Goal: Information Seeking & Learning: Learn about a topic

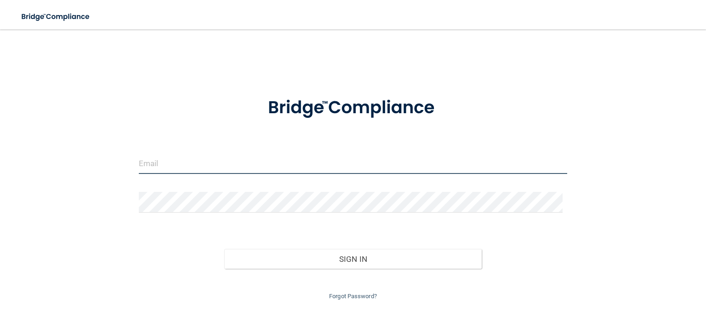
click at [264, 164] on input "email" at bounding box center [353, 163] width 428 height 21
type input "Ciararose1120@gmail.com"
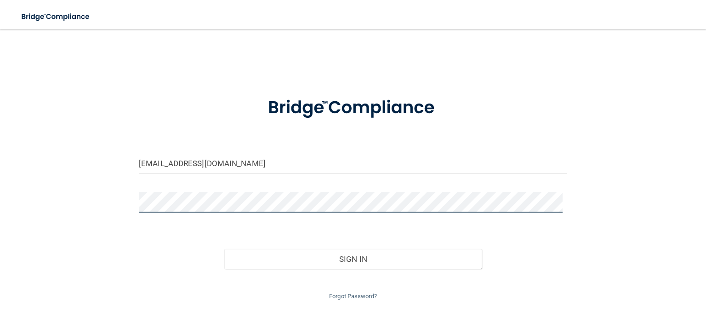
click at [224, 249] on button "Sign In" at bounding box center [352, 259] width 257 height 20
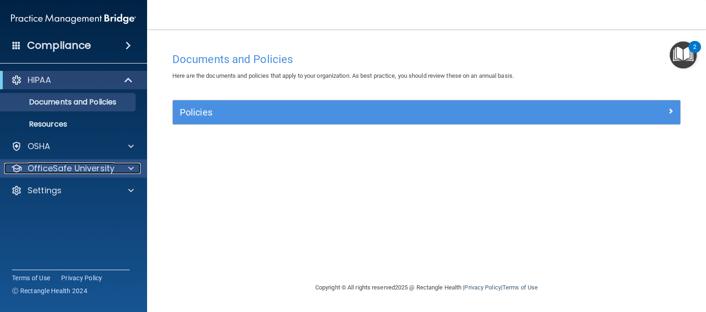
click at [79, 167] on p "OfficeSafe University" at bounding box center [71, 168] width 87 height 11
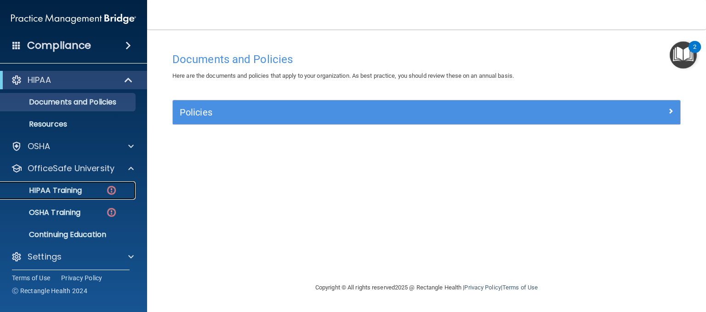
click at [95, 189] on div "HIPAA Training" at bounding box center [68, 190] width 125 height 9
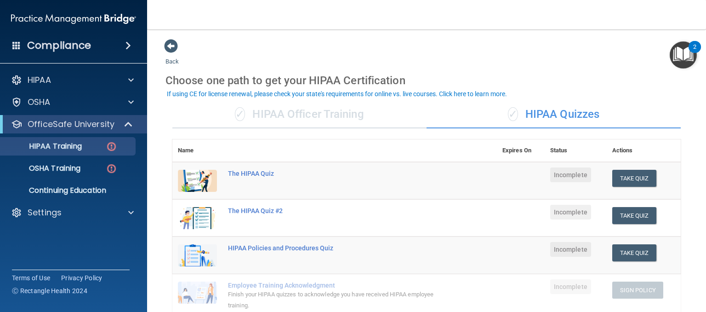
click at [284, 116] on div "✓ HIPAA Officer Training" at bounding box center [299, 115] width 254 height 28
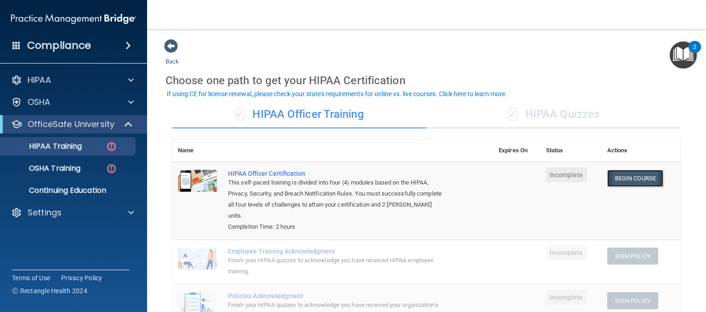
click at [639, 178] on link "Begin Course" at bounding box center [635, 178] width 56 height 17
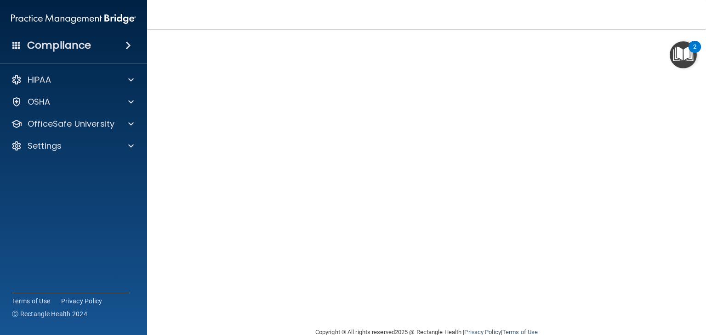
scroll to position [45, 0]
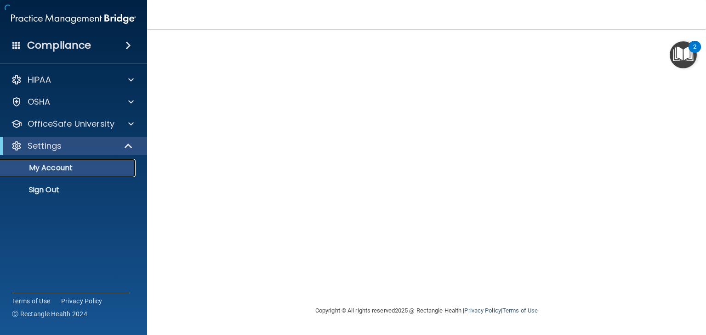
click at [85, 167] on p "My Account" at bounding box center [68, 168] width 125 height 9
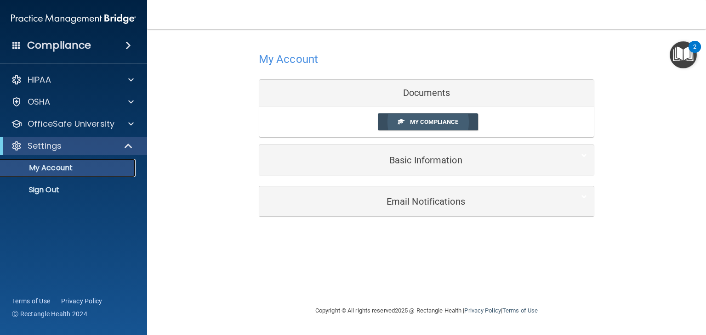
click at [451, 121] on span "My Compliance" at bounding box center [434, 122] width 48 height 7
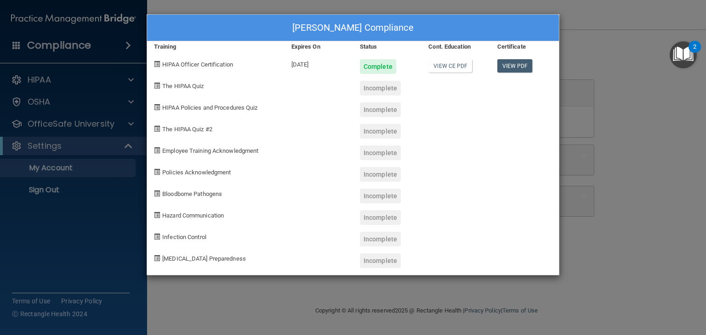
click at [620, 45] on div "[PERSON_NAME] Compliance Training Expires On Status Cont. Education Certificate…" at bounding box center [353, 167] width 706 height 335
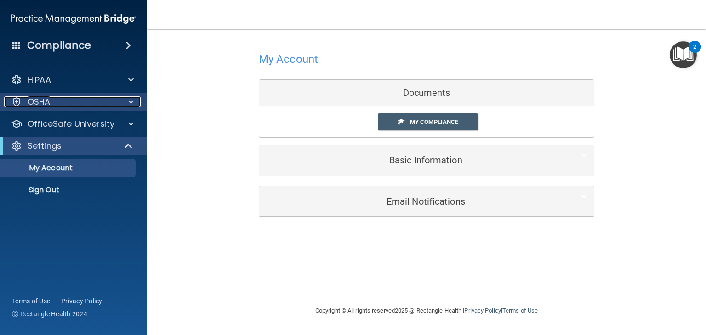
click at [41, 102] on p "OSHA" at bounding box center [39, 102] width 23 height 11
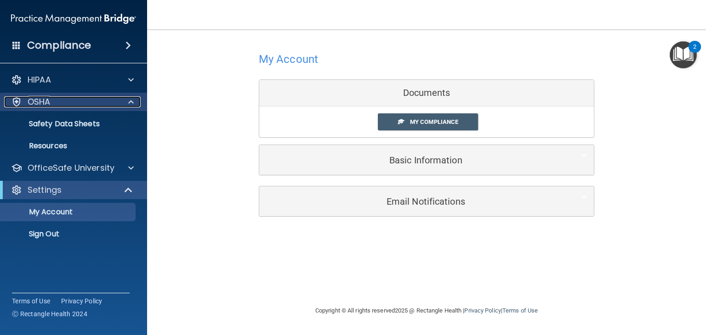
click at [30, 105] on p "OSHA" at bounding box center [39, 102] width 23 height 11
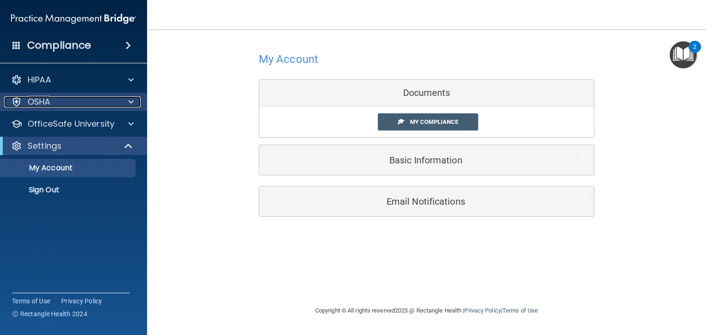
click at [31, 100] on p "OSHA" at bounding box center [39, 102] width 23 height 11
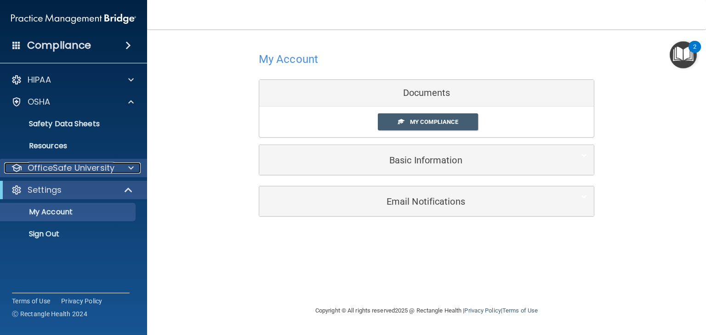
click at [51, 168] on p "OfficeSafe University" at bounding box center [71, 168] width 87 height 11
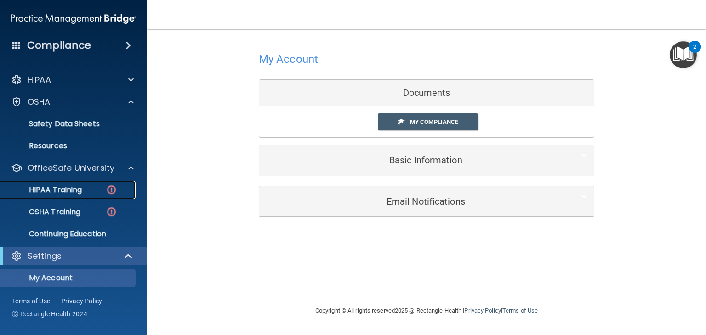
click at [38, 192] on p "HIPAA Training" at bounding box center [44, 190] width 76 height 9
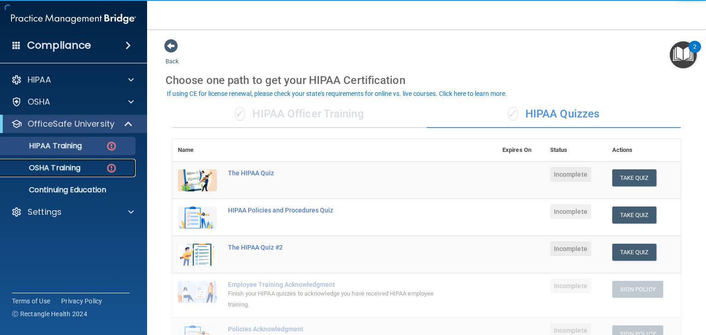
click at [40, 165] on p "OSHA Training" at bounding box center [43, 168] width 74 height 9
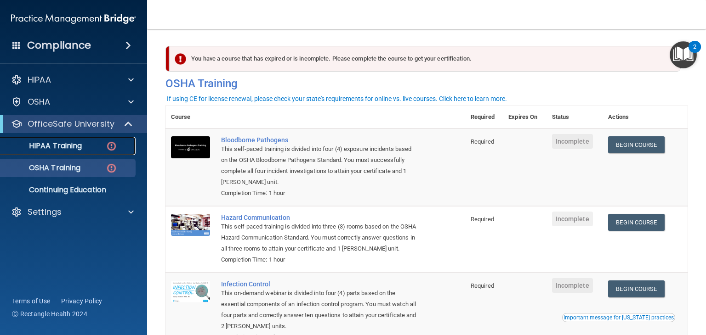
click at [36, 147] on p "HIPAA Training" at bounding box center [44, 146] width 76 height 9
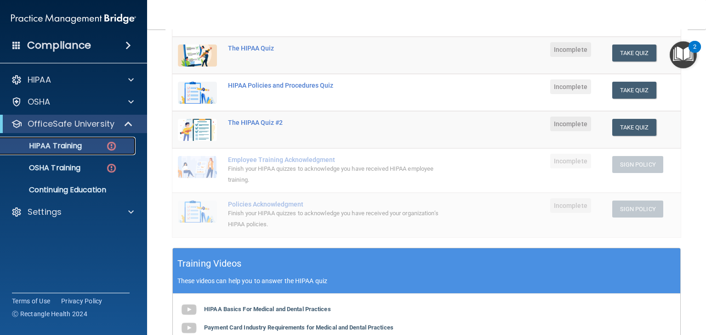
scroll to position [125, 0]
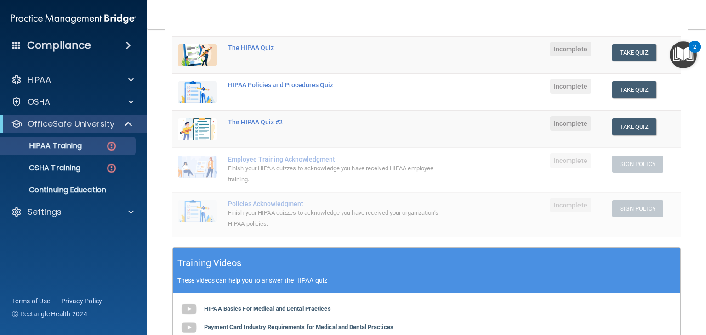
click at [455, 158] on td "Employee Training Acknowledgment Finish your HIPAA quizzes to acknowledge you h…" at bounding box center [359, 170] width 274 height 45
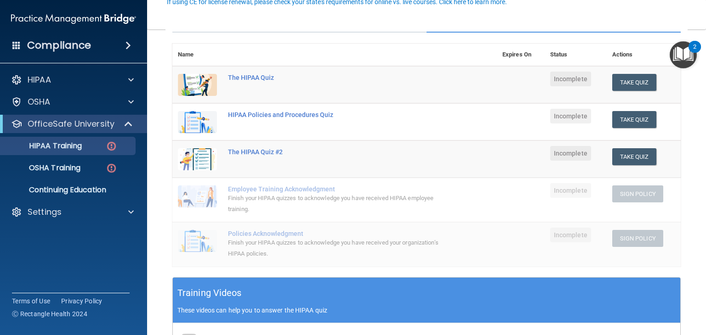
scroll to position [97, 0]
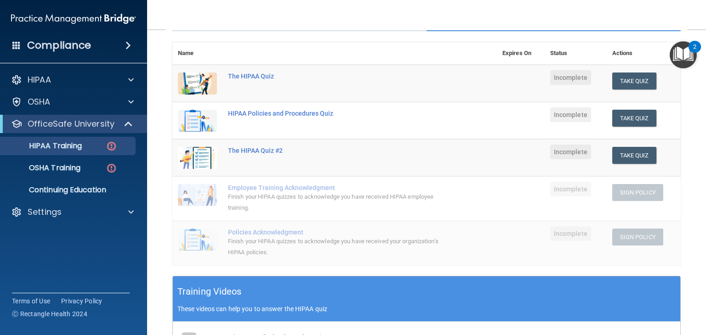
click at [568, 184] on span "Incomplete" at bounding box center [570, 189] width 41 height 15
click at [572, 189] on span "Incomplete" at bounding box center [570, 189] width 41 height 15
click at [635, 81] on button "Take Quiz" at bounding box center [634, 81] width 44 height 17
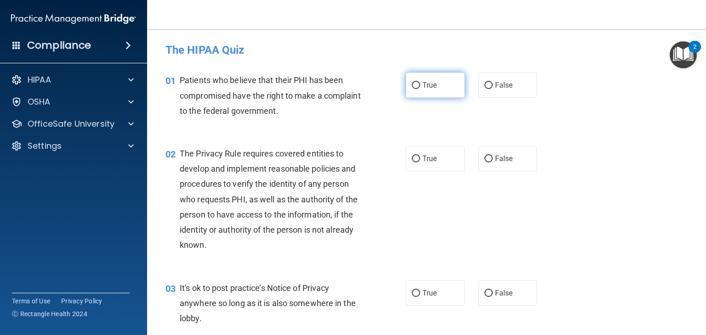
click at [412, 83] on input "True" at bounding box center [416, 85] width 8 height 7
radio input "true"
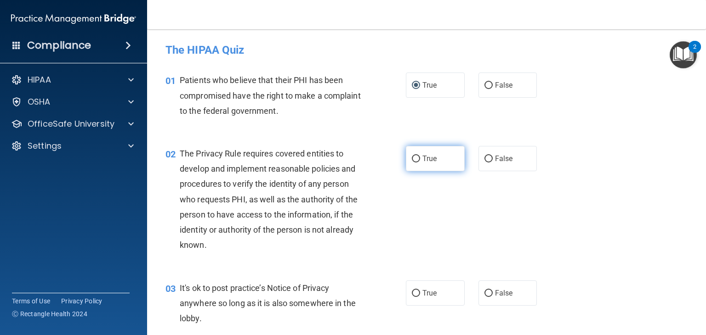
click at [412, 158] on input "True" at bounding box center [416, 159] width 8 height 7
radio input "true"
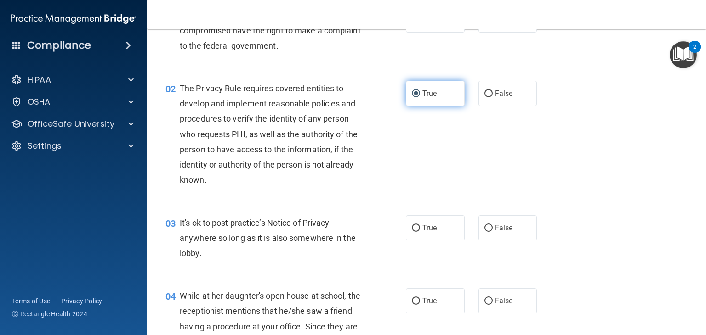
scroll to position [76, 0]
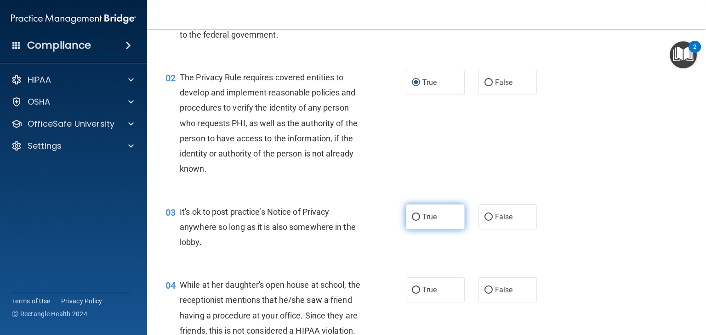
click at [412, 217] on input "True" at bounding box center [416, 217] width 8 height 7
radio input "true"
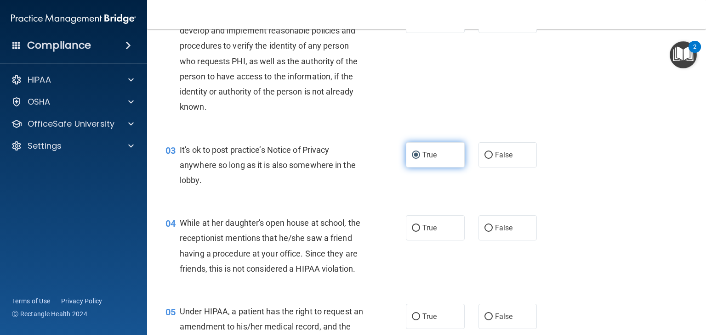
scroll to position [143, 0]
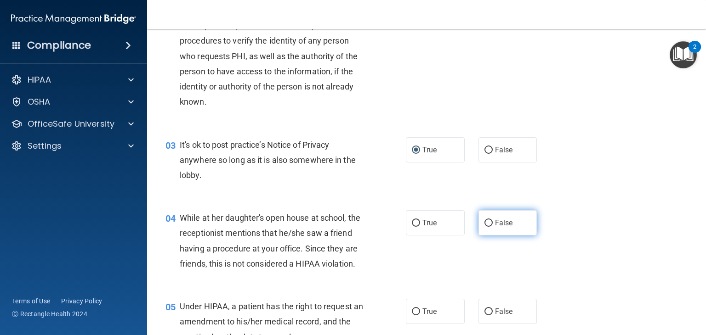
click at [485, 222] on input "False" at bounding box center [488, 223] width 8 height 7
radio input "true"
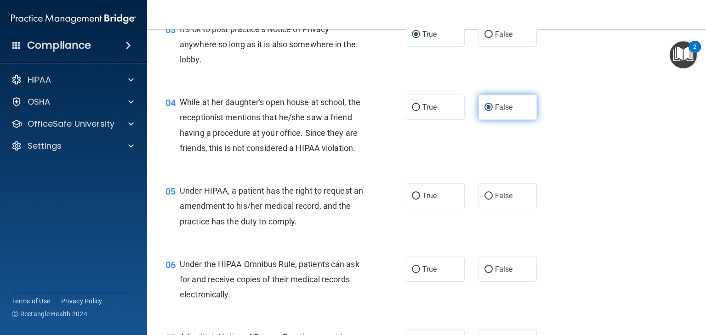
scroll to position [275, 0]
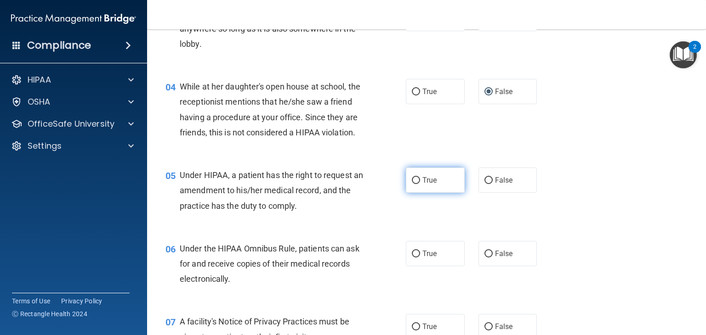
click at [412, 184] on input "True" at bounding box center [416, 180] width 8 height 7
radio input "true"
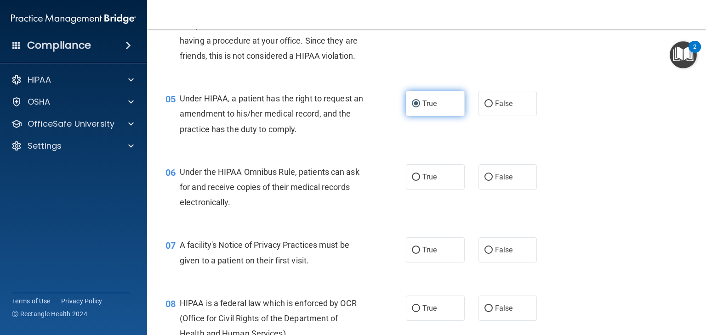
scroll to position [371, 0]
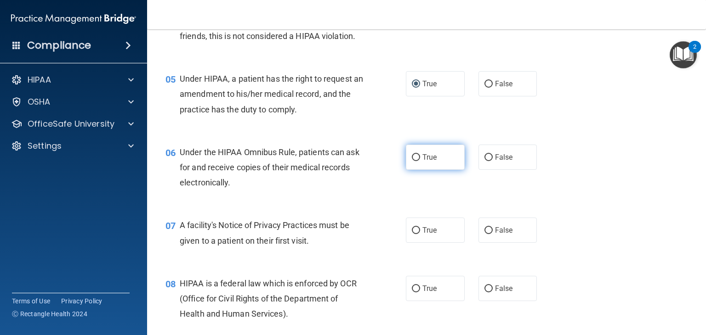
click at [412, 161] on input "True" at bounding box center [416, 157] width 8 height 7
radio input "true"
click at [412, 234] on input "True" at bounding box center [416, 230] width 8 height 7
radio input "true"
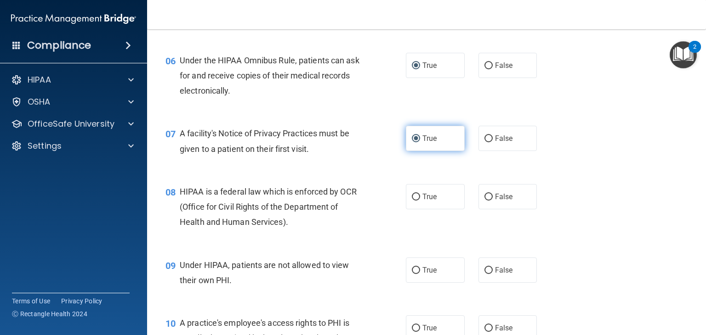
scroll to position [478, 0]
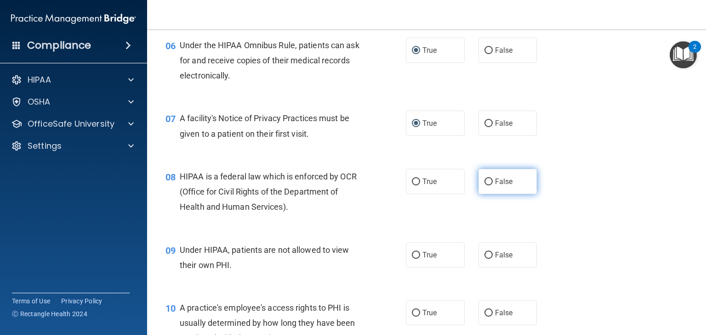
click at [484, 186] on input "False" at bounding box center [488, 182] width 8 height 7
radio input "true"
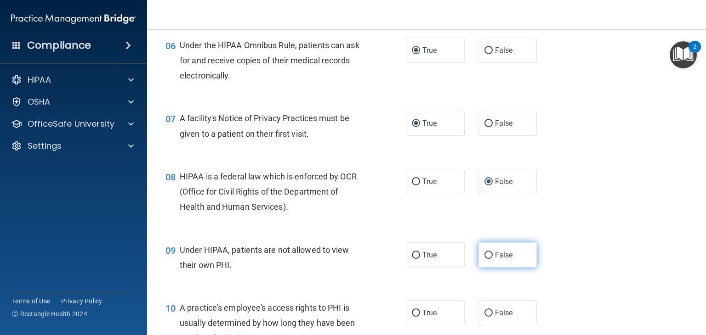
click at [484, 259] on input "False" at bounding box center [488, 255] width 8 height 7
radio input "true"
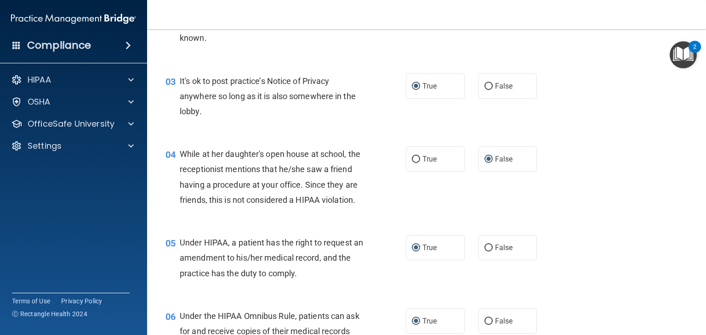
scroll to position [0, 0]
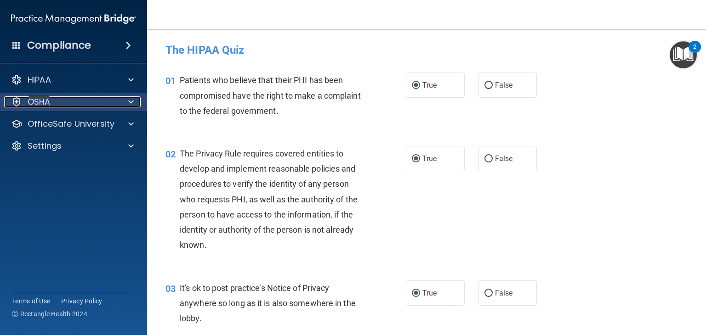
click at [110, 99] on div "OSHA" at bounding box center [61, 102] width 114 height 11
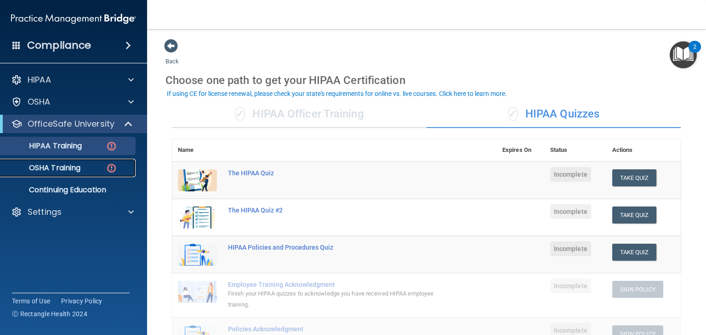
click at [46, 168] on p "OSHA Training" at bounding box center [43, 168] width 74 height 9
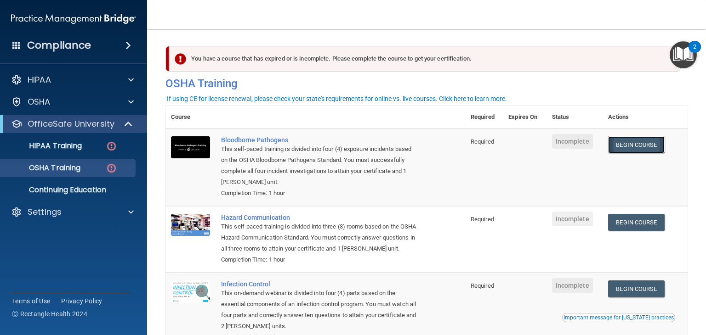
click at [631, 145] on link "Begin Course" at bounding box center [636, 144] width 56 height 17
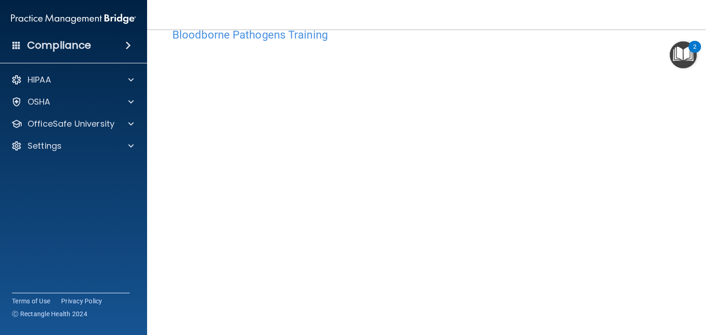
scroll to position [15, 0]
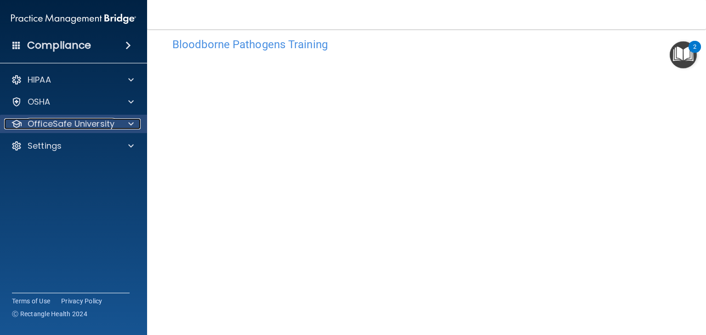
click at [131, 120] on span at bounding box center [131, 124] width 6 height 11
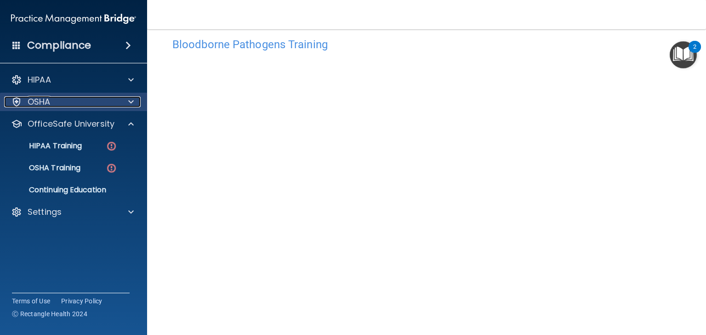
click at [128, 102] on span at bounding box center [131, 102] width 6 height 11
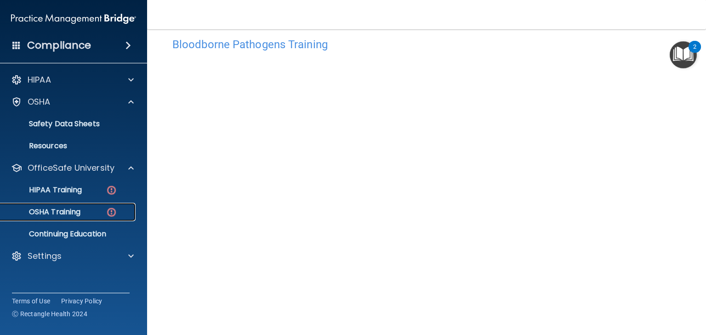
click at [100, 214] on div "OSHA Training" at bounding box center [68, 212] width 125 height 9
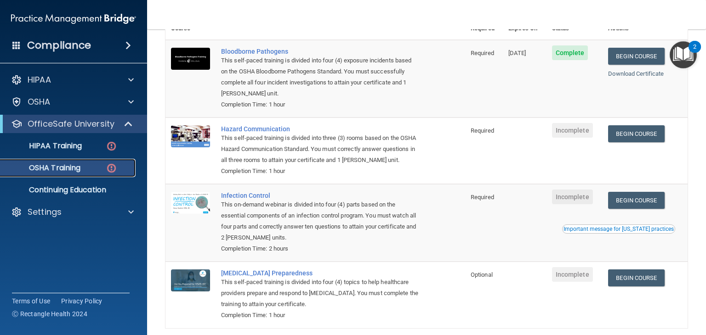
scroll to position [68, 0]
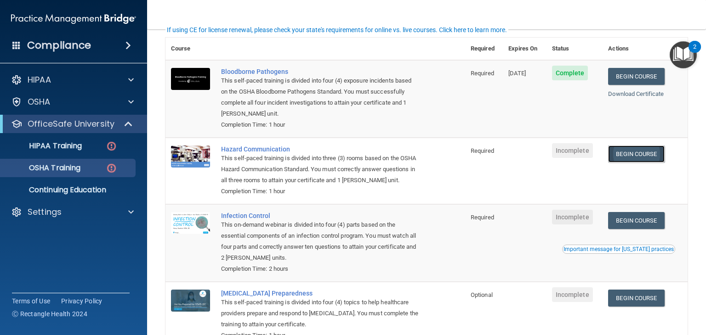
click at [653, 153] on link "Begin Course" at bounding box center [636, 154] width 56 height 17
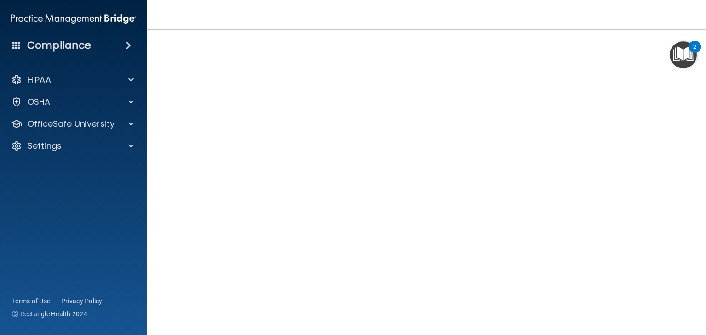
scroll to position [48, 0]
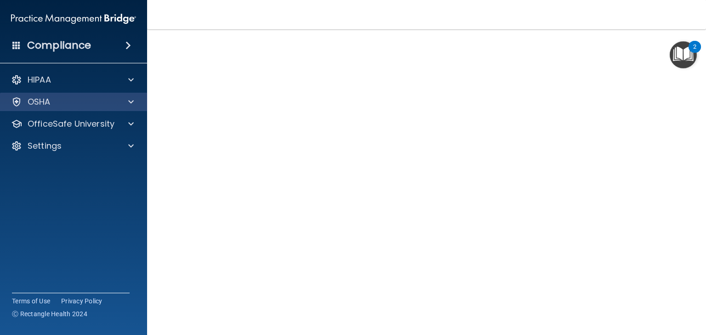
click at [111, 108] on div "OSHA" at bounding box center [74, 102] width 148 height 18
click at [137, 105] on div at bounding box center [129, 102] width 23 height 11
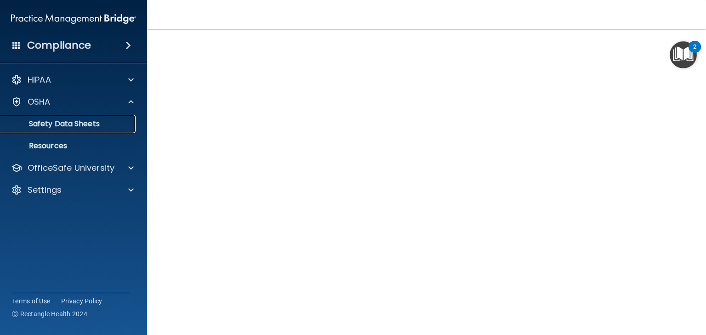
click at [85, 124] on p "Safety Data Sheets" at bounding box center [68, 123] width 125 height 9
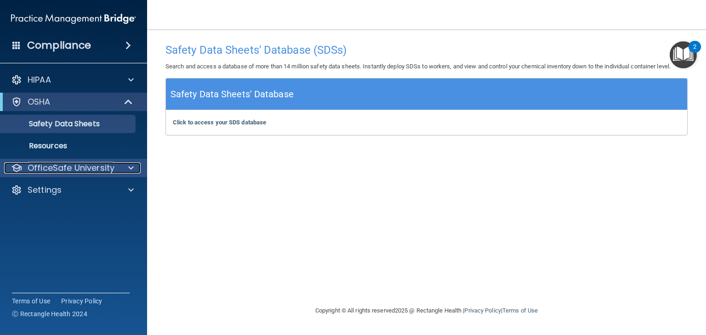
click at [70, 166] on p "OfficeSafe University" at bounding box center [71, 168] width 87 height 11
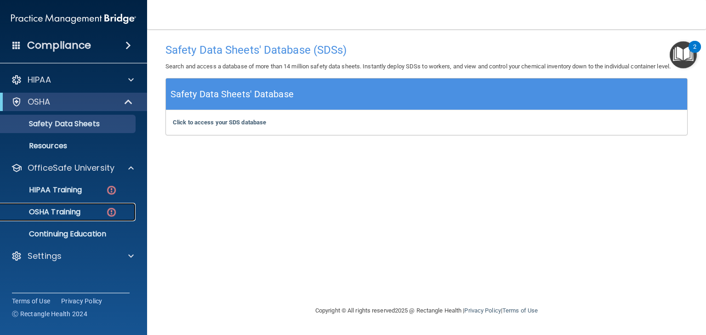
click at [66, 214] on p "OSHA Training" at bounding box center [43, 212] width 74 height 9
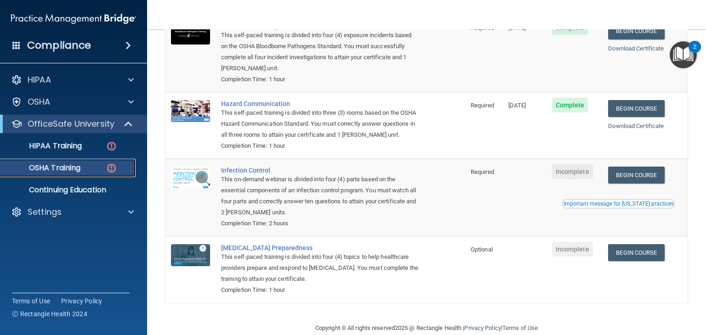
scroll to position [142, 0]
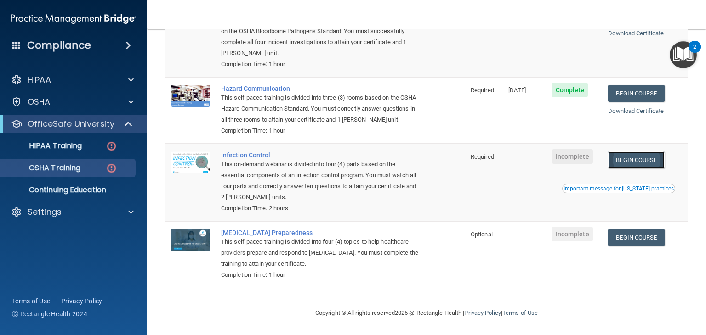
click at [636, 164] on link "Begin Course" at bounding box center [636, 160] width 56 height 17
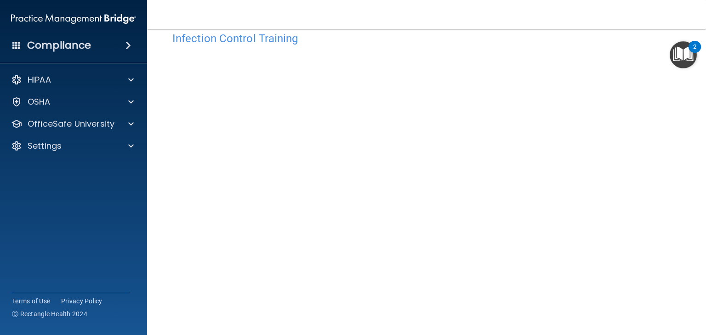
scroll to position [58, 0]
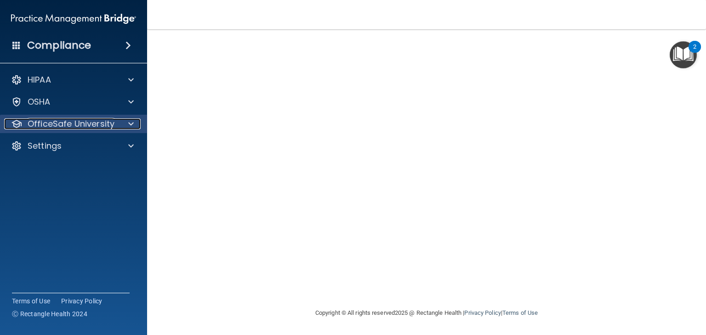
click at [96, 129] on p "OfficeSafe University" at bounding box center [71, 124] width 87 height 11
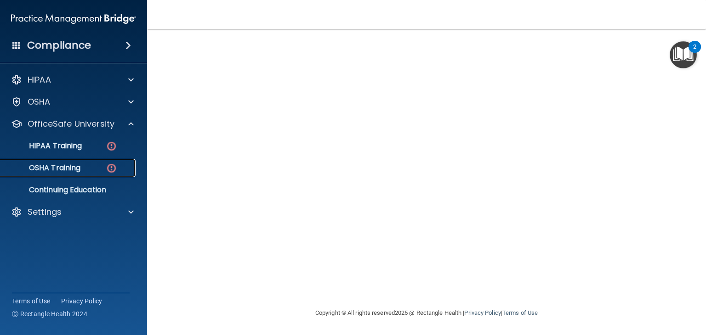
click at [72, 172] on p "OSHA Training" at bounding box center [43, 168] width 74 height 9
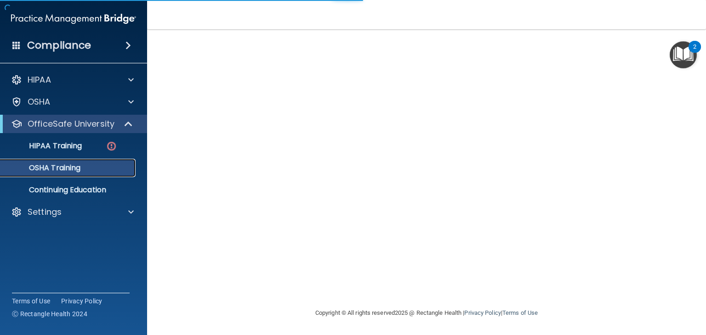
scroll to position [116, 0]
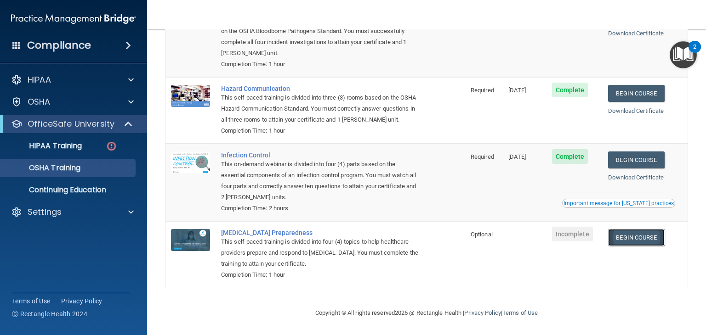
click at [636, 241] on link "Begin Course" at bounding box center [636, 237] width 56 height 17
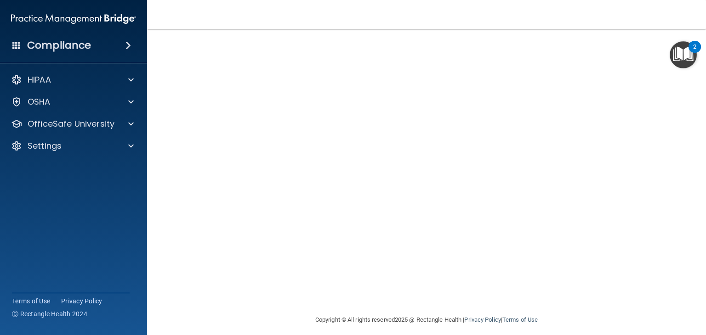
scroll to position [14, 0]
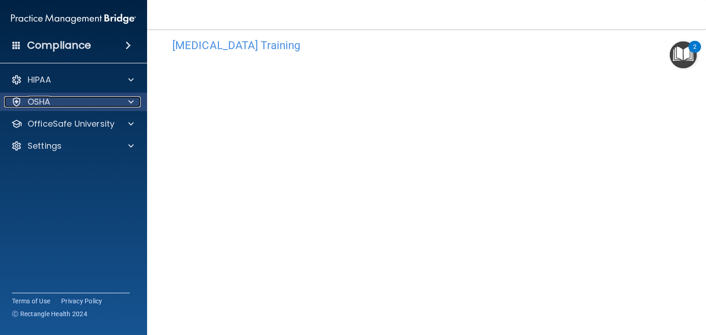
click at [127, 106] on div at bounding box center [129, 102] width 23 height 11
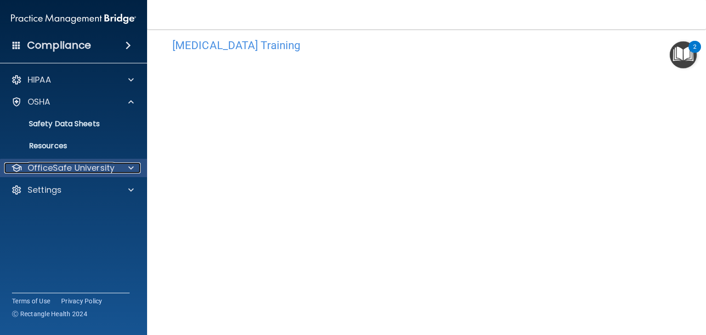
click at [112, 170] on p "OfficeSafe University" at bounding box center [71, 168] width 87 height 11
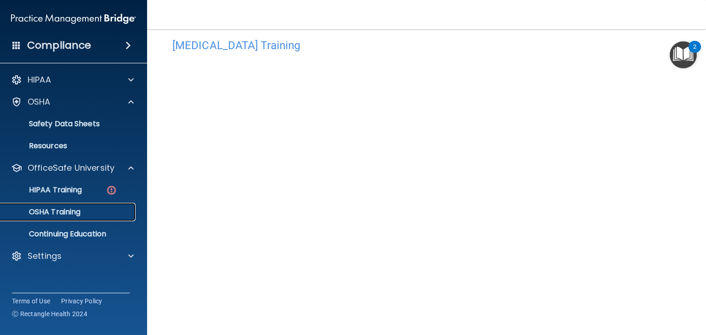
click at [83, 216] on div "OSHA Training" at bounding box center [68, 212] width 125 height 9
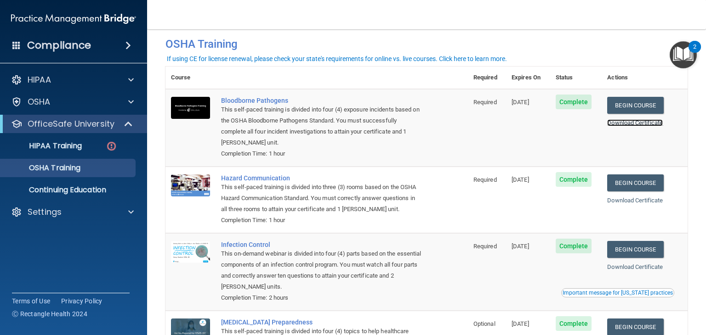
click at [648, 124] on link "Download Certificate" at bounding box center [635, 122] width 56 height 7
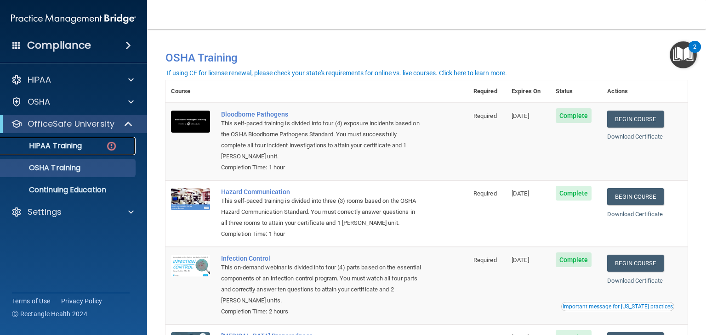
click at [92, 148] on div "HIPAA Training" at bounding box center [68, 146] width 125 height 9
